Goal: Navigation & Orientation: Find specific page/section

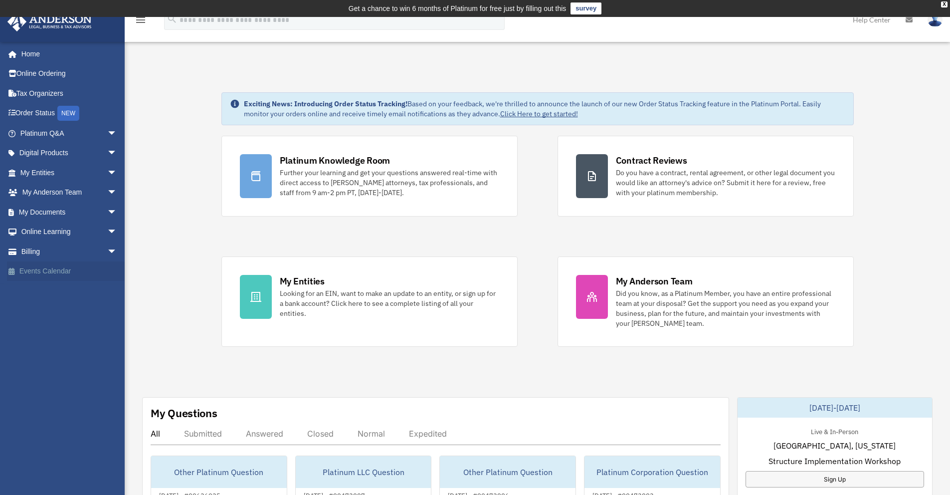
click at [50, 270] on link "Events Calendar" at bounding box center [69, 271] width 125 height 20
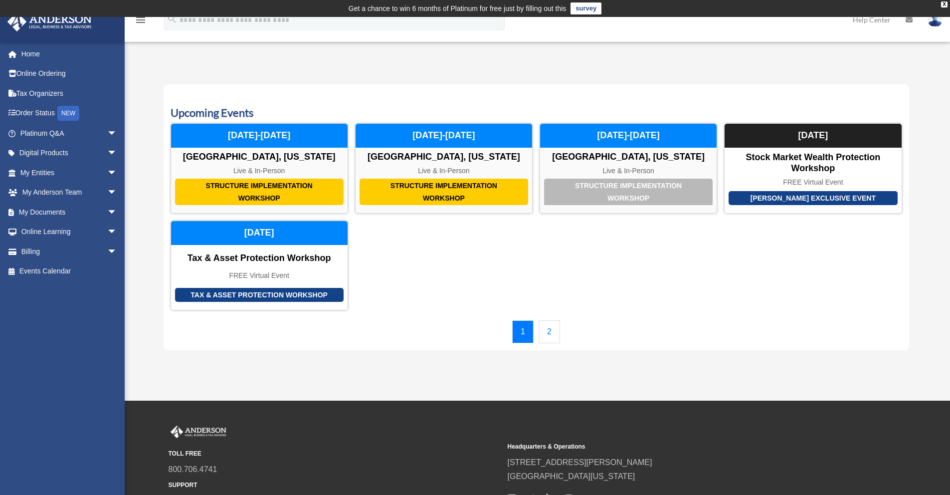
click at [551, 333] on link "2" at bounding box center [549, 331] width 21 height 23
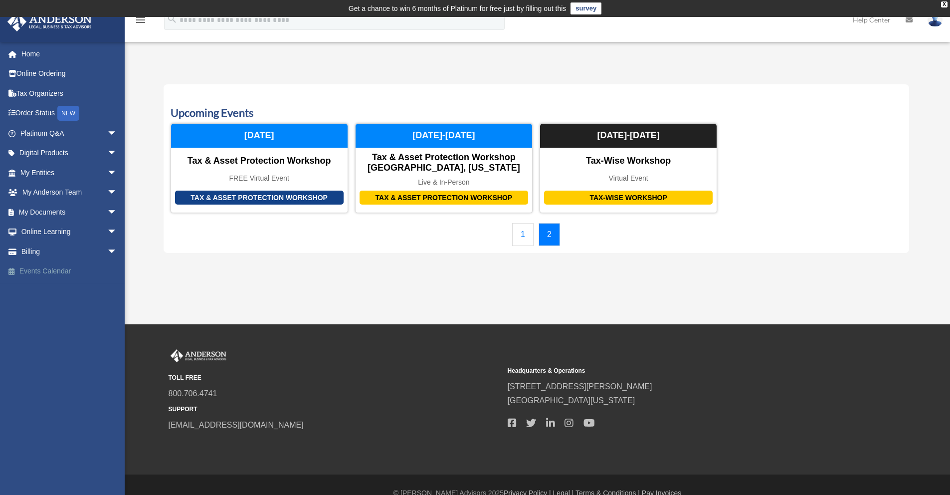
click at [61, 271] on link "Events Calendar" at bounding box center [69, 271] width 125 height 20
